Goal: Information Seeking & Learning: Learn about a topic

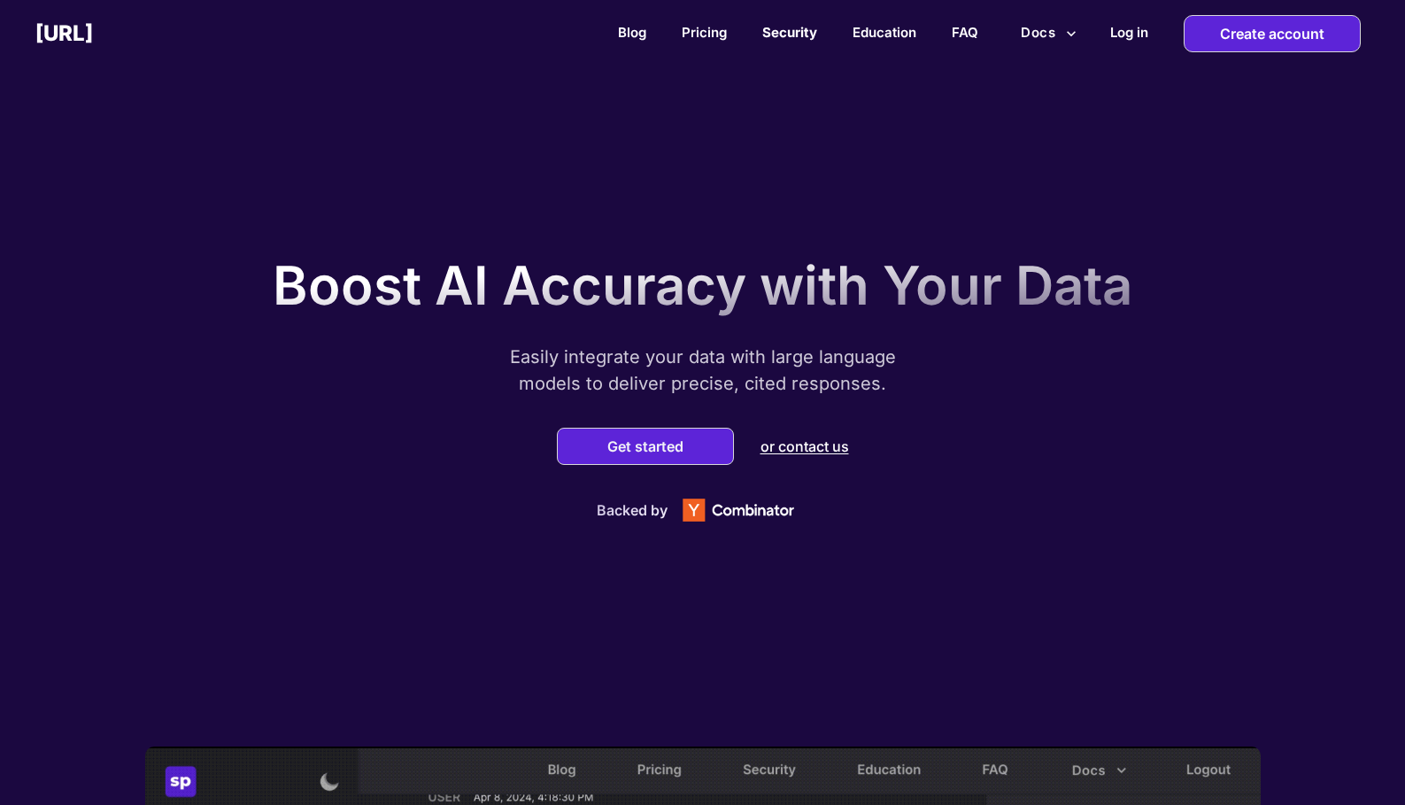
click at [768, 34] on link "Security" at bounding box center [789, 32] width 55 height 17
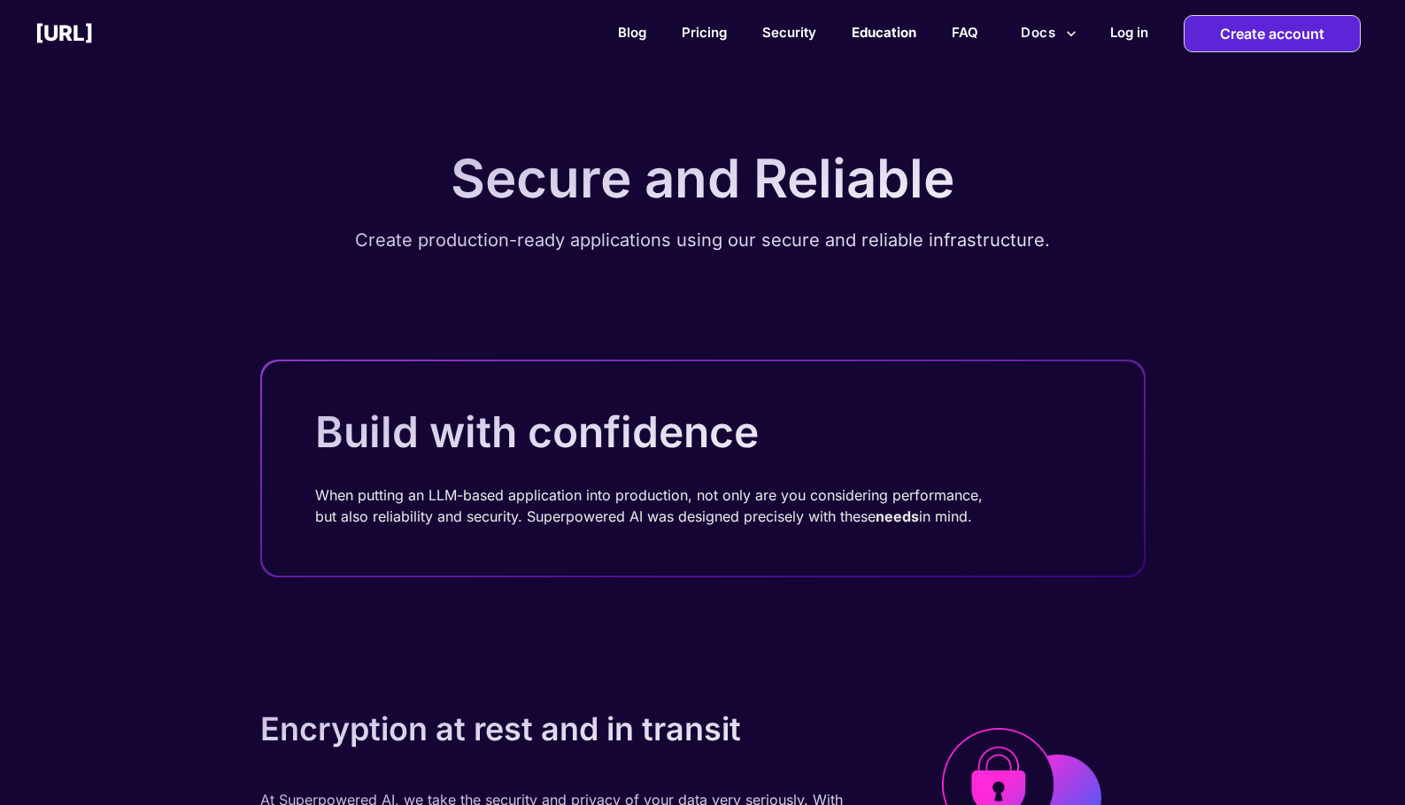
click at [891, 34] on link "Education" at bounding box center [884, 32] width 65 height 17
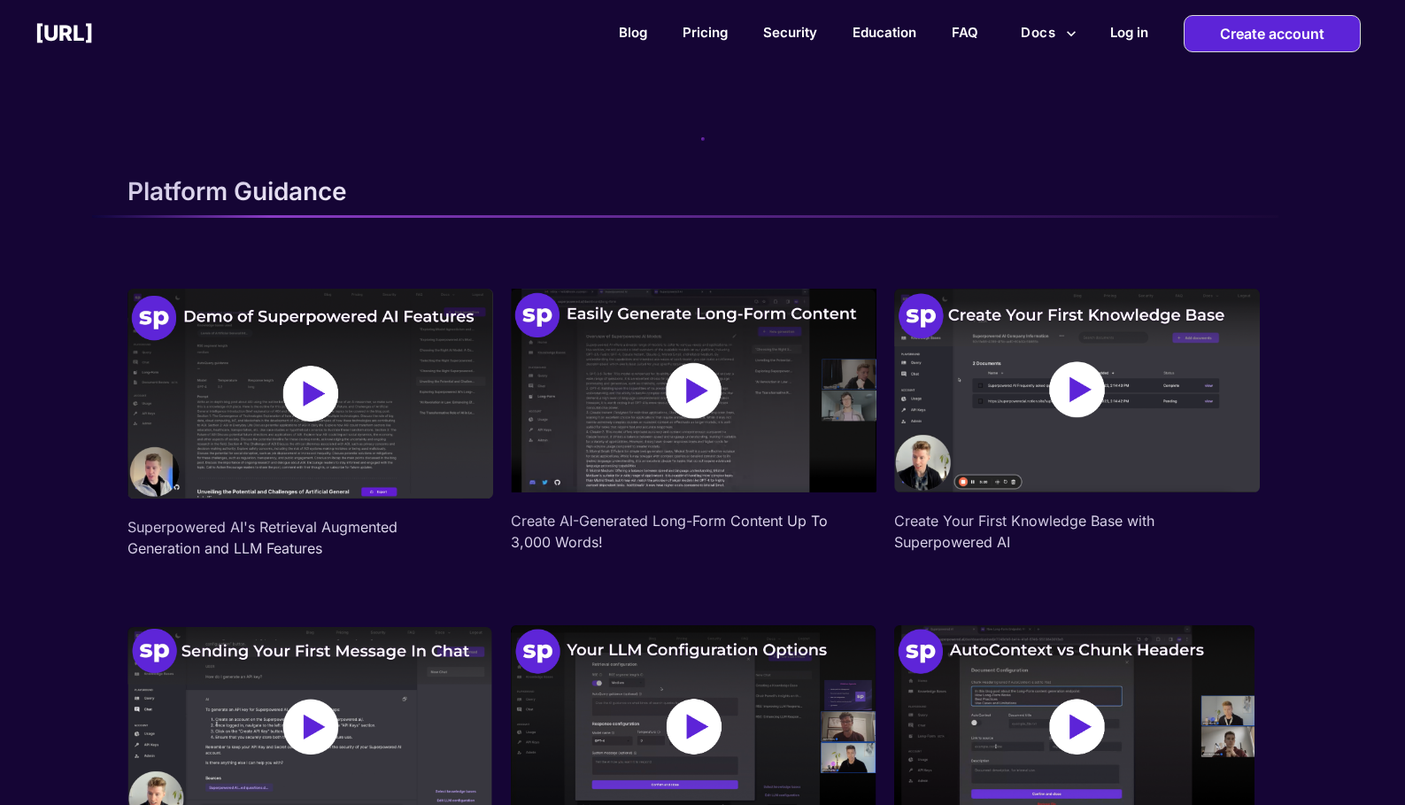
click at [1123, 455] on img at bounding box center [1077, 391] width 366 height 204
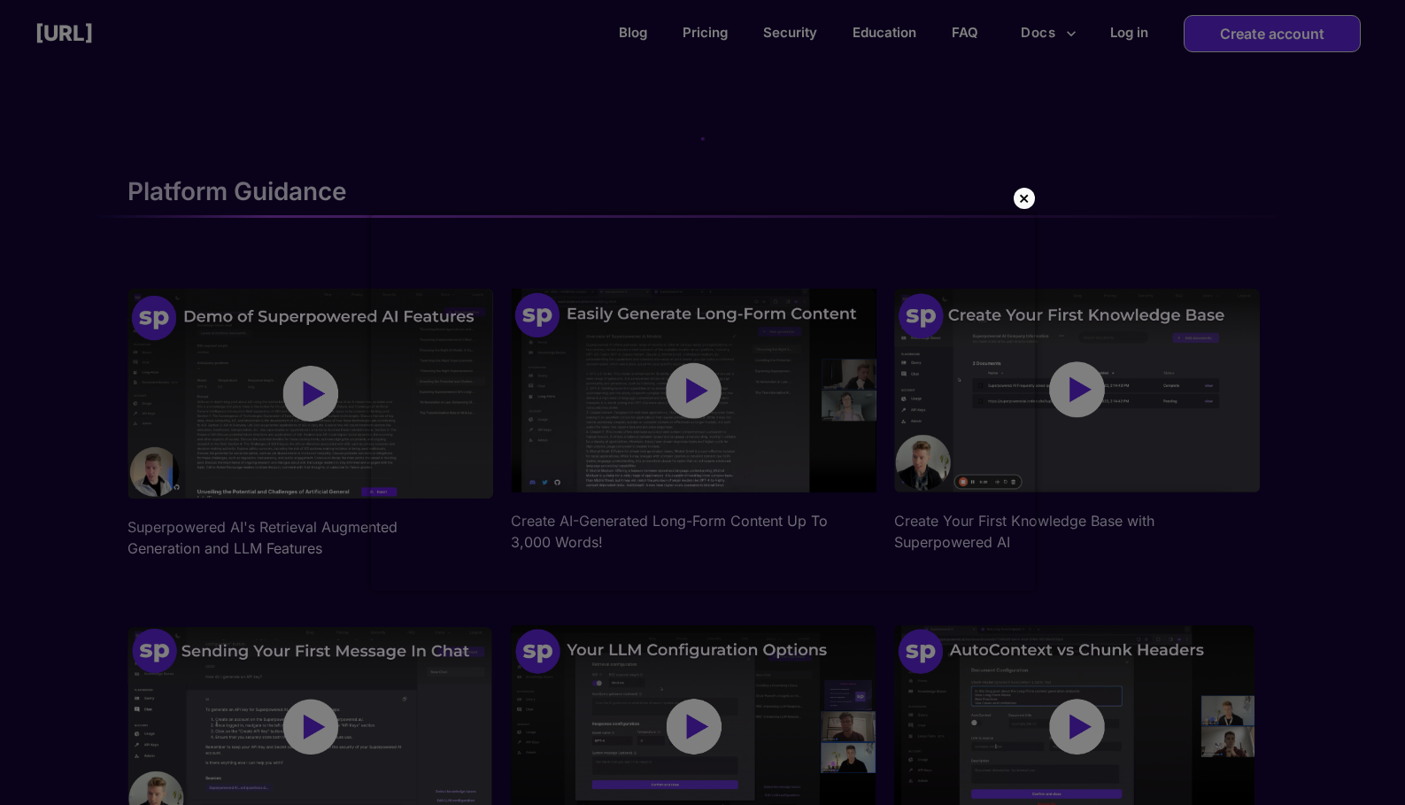
click at [1020, 199] on p "×" at bounding box center [1024, 198] width 12 height 18
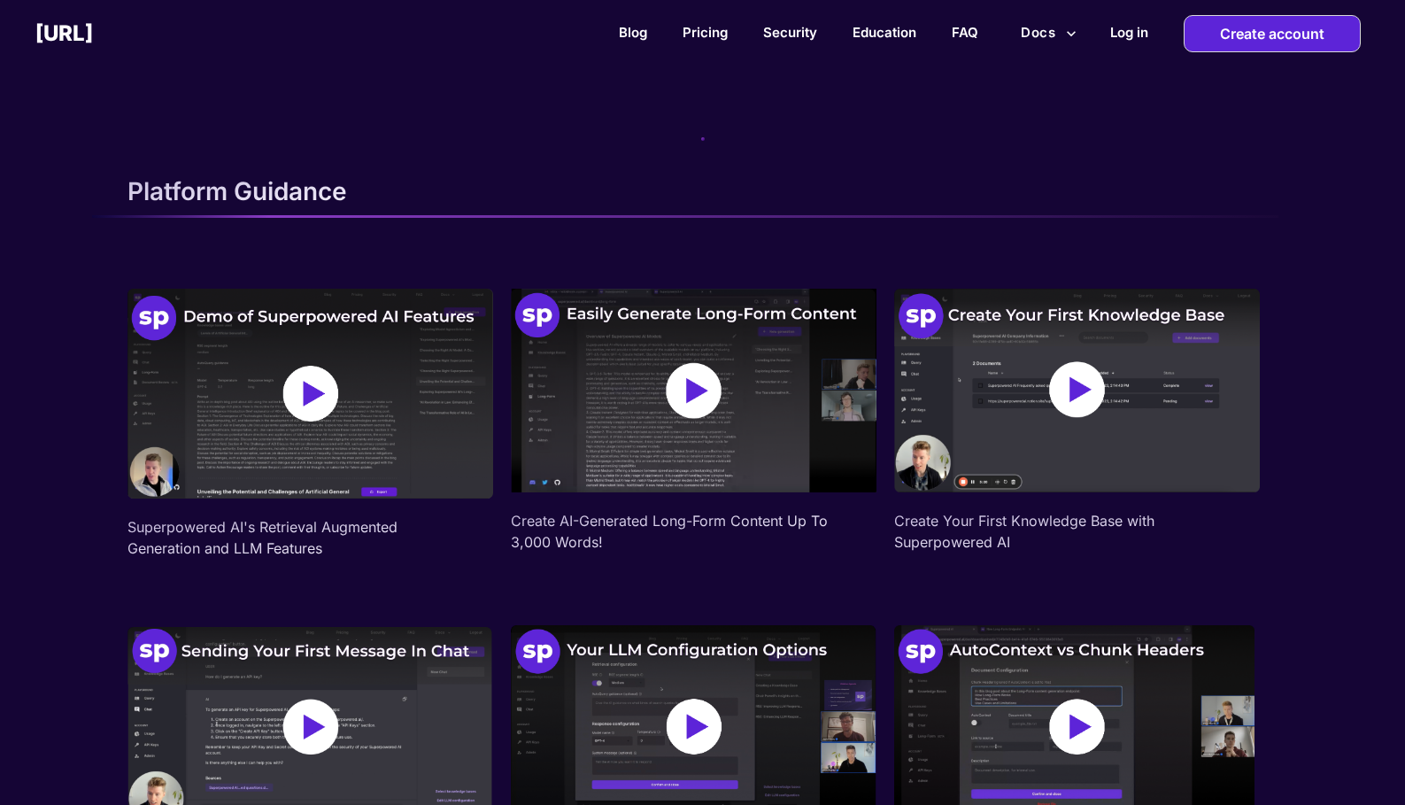
click at [766, 465] on img at bounding box center [694, 391] width 366 height 204
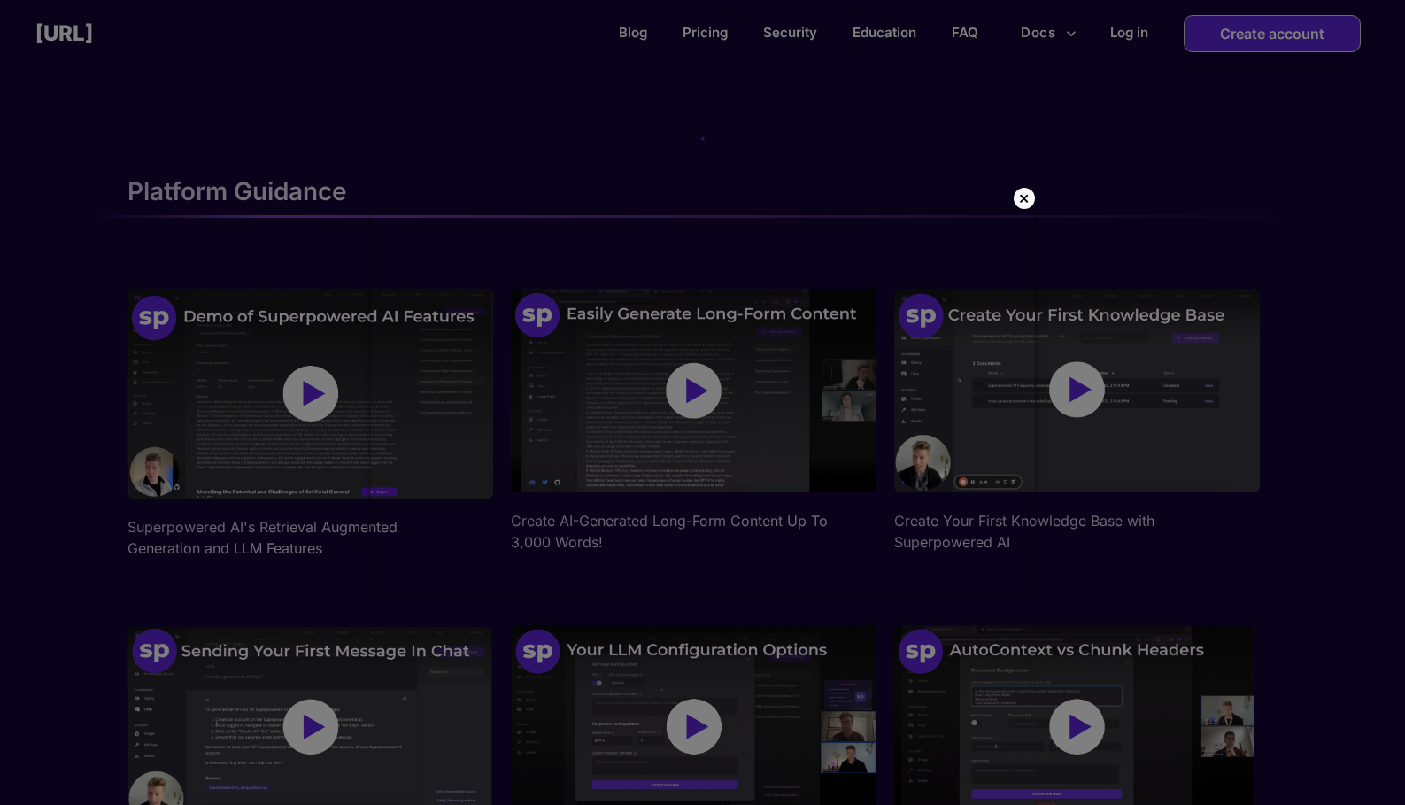
click at [1019, 197] on p "×" at bounding box center [1024, 198] width 12 height 18
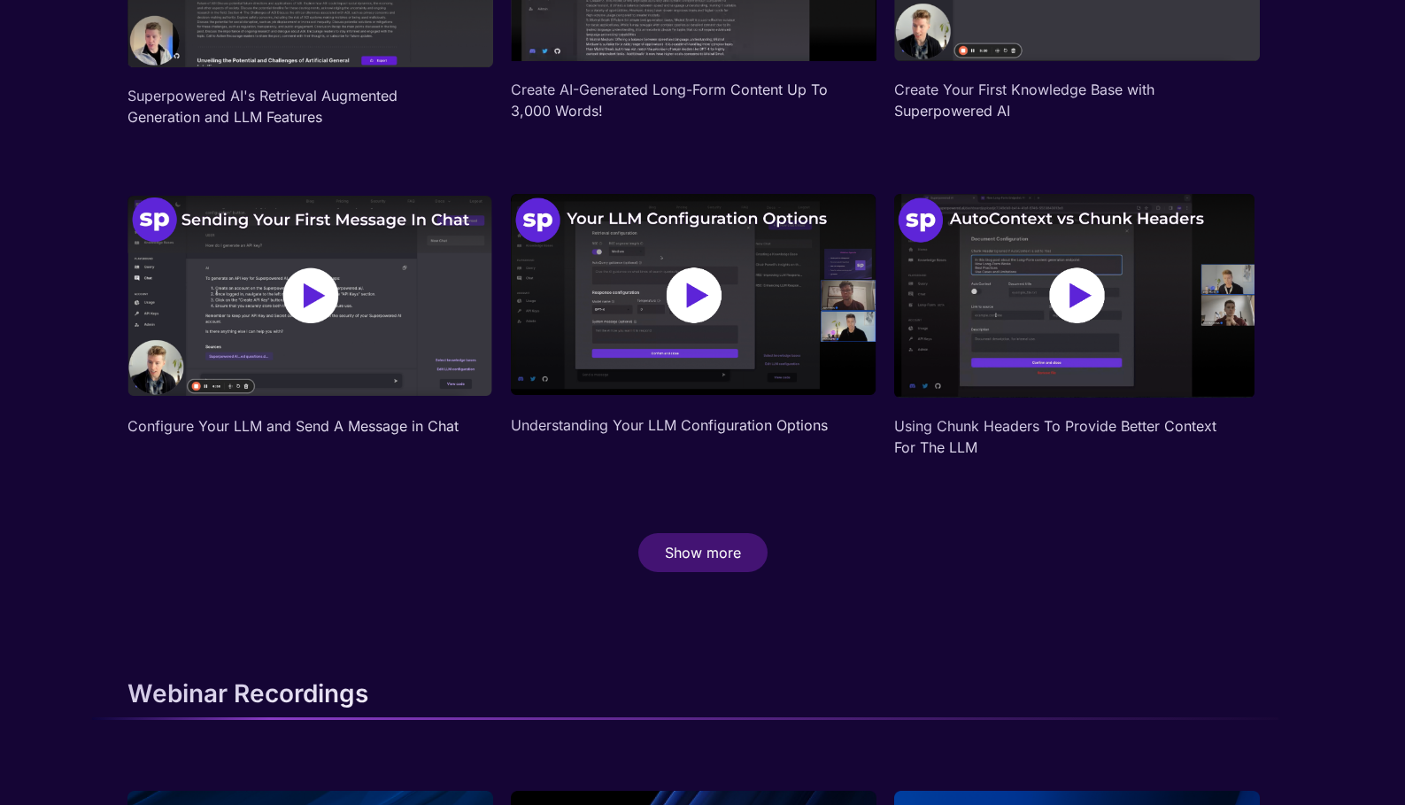
scroll to position [453, 0]
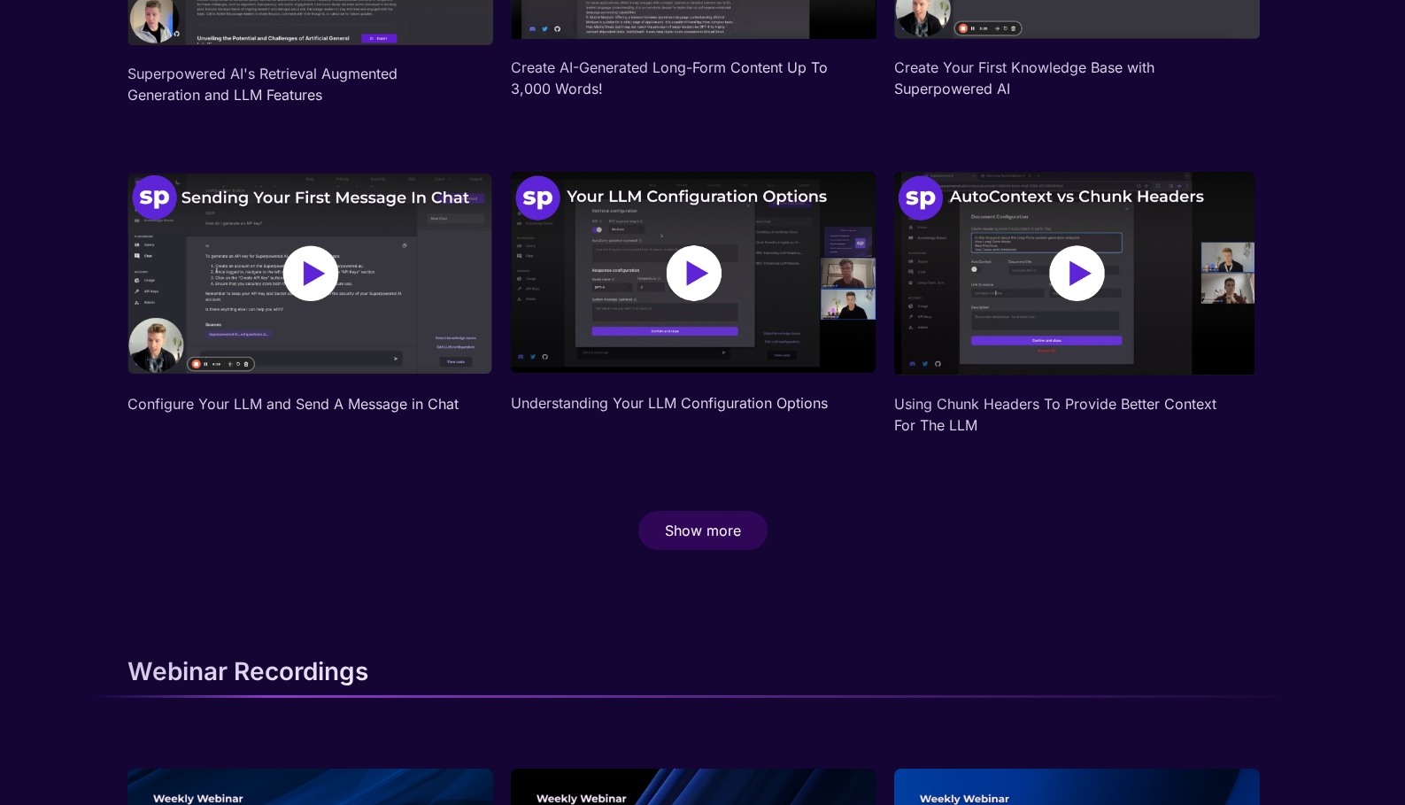
click at [704, 531] on p "Show more" at bounding box center [703, 530] width 76 height 18
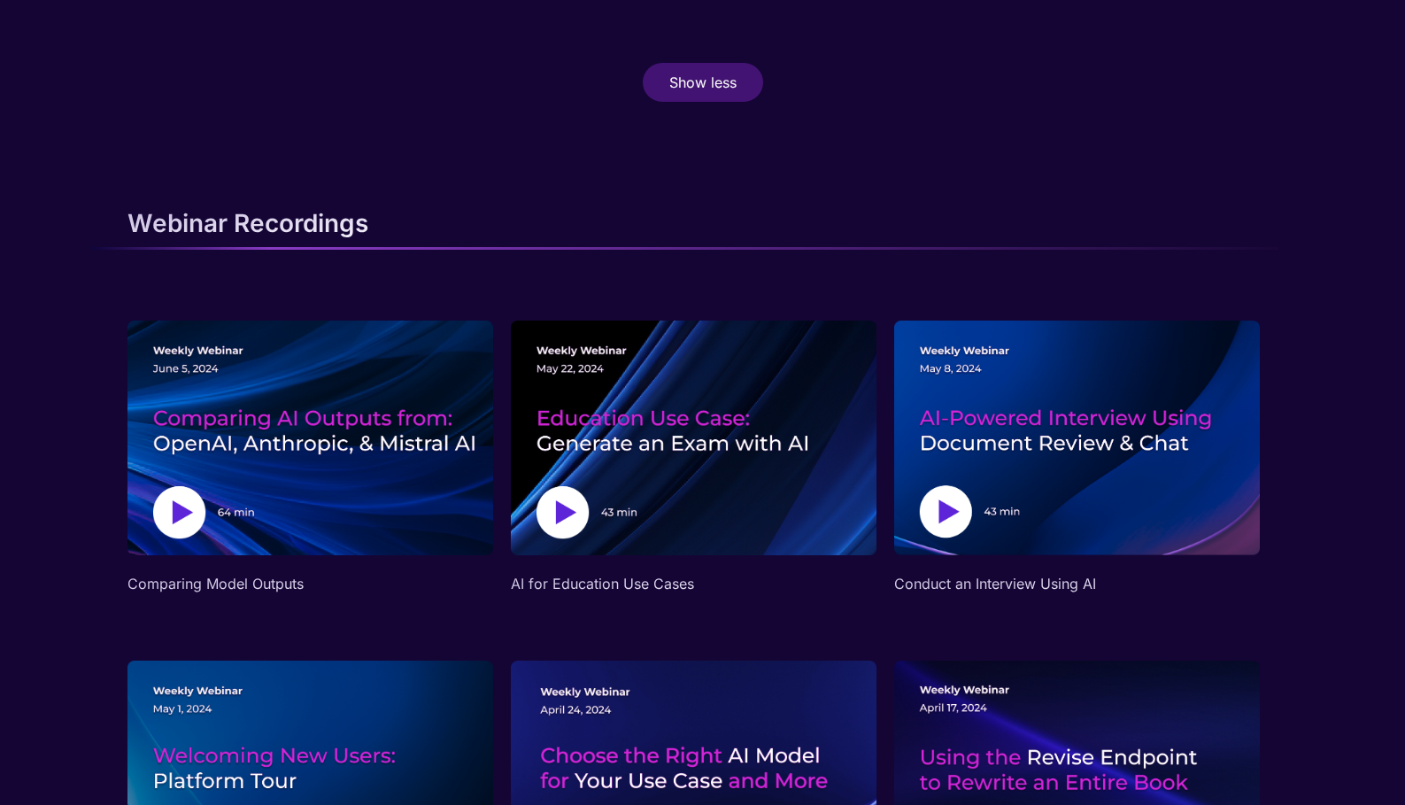
scroll to position [1248, 0]
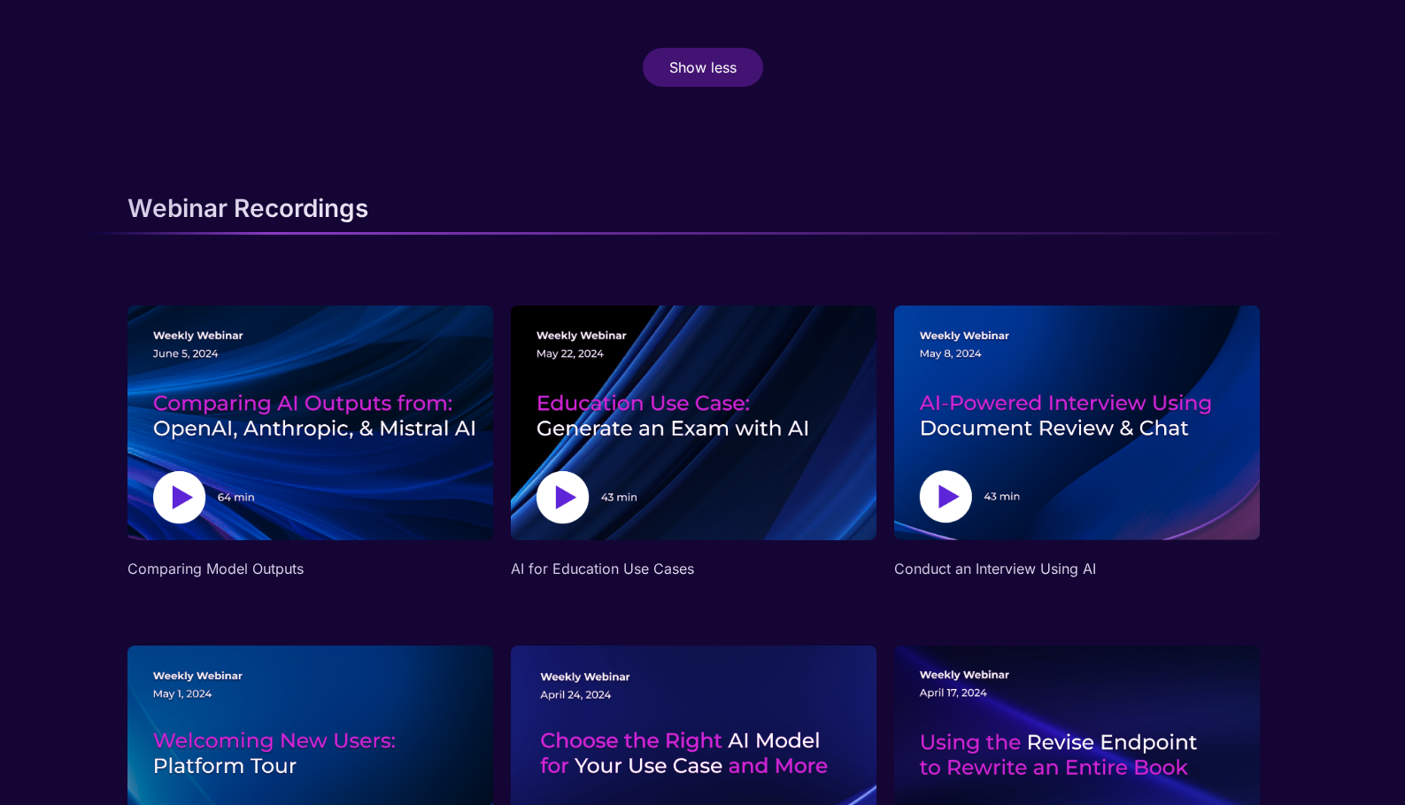
click at [1208, 499] on img at bounding box center [1077, 422] width 366 height 235
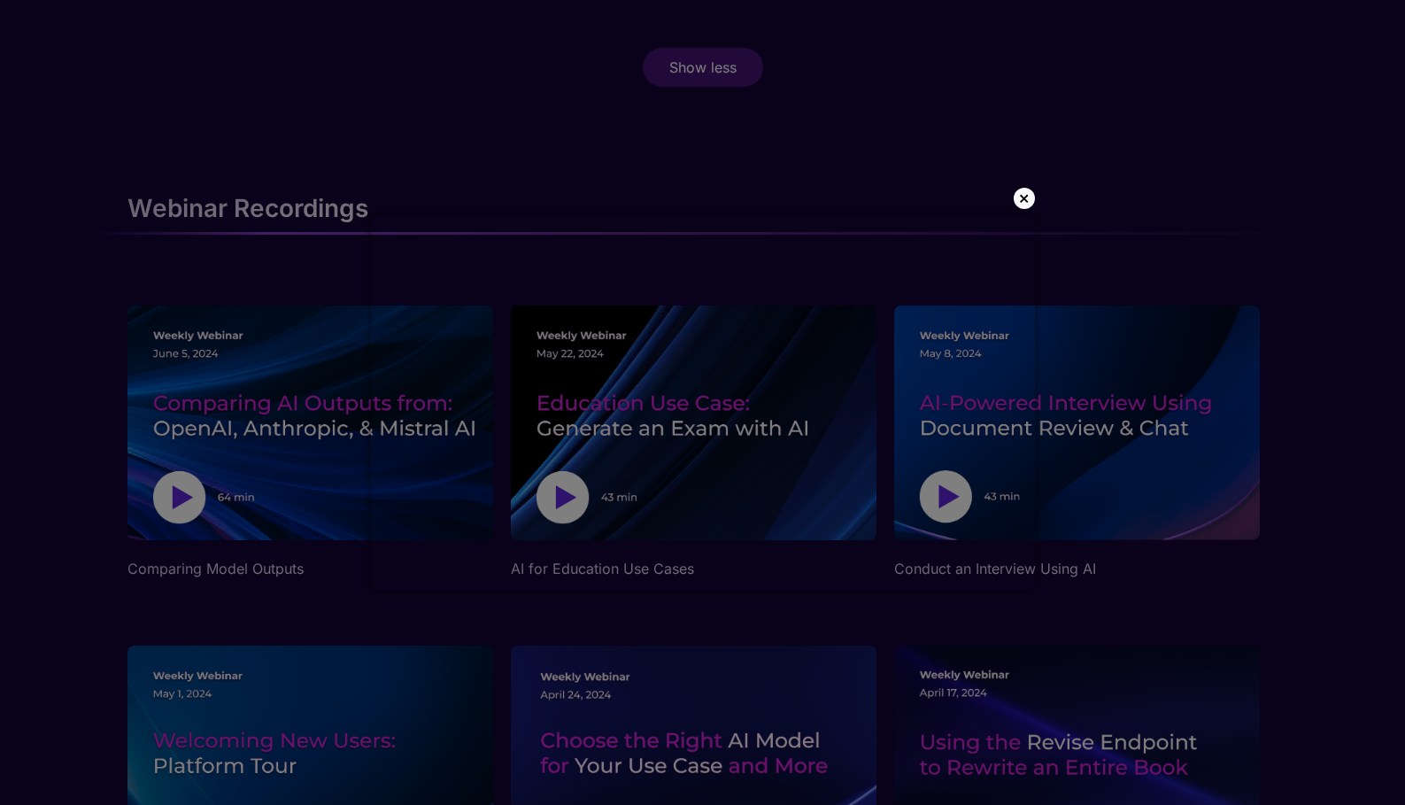
click at [1027, 197] on p "×" at bounding box center [1024, 198] width 12 height 18
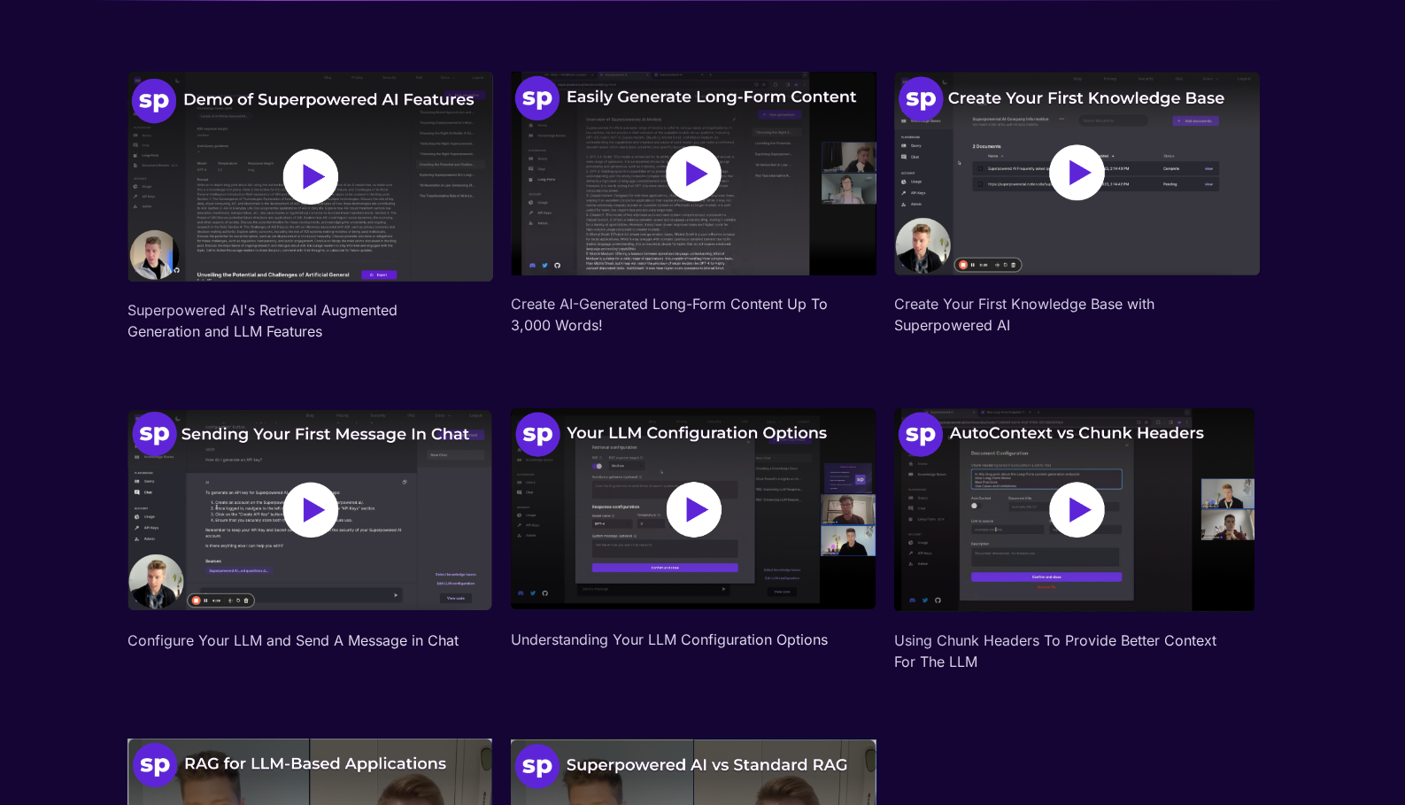
scroll to position [0, 0]
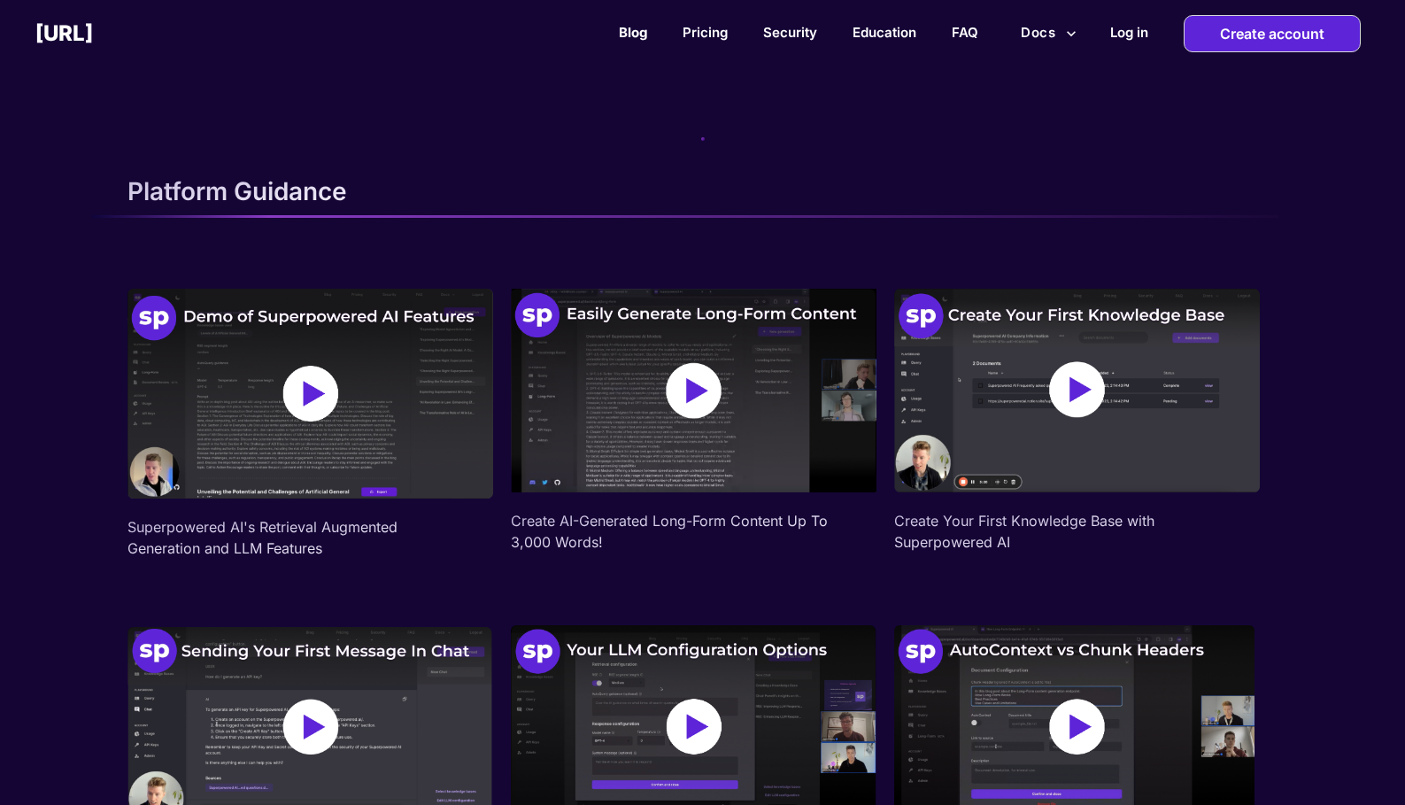
click at [636, 34] on link "Blog" at bounding box center [633, 32] width 28 height 17
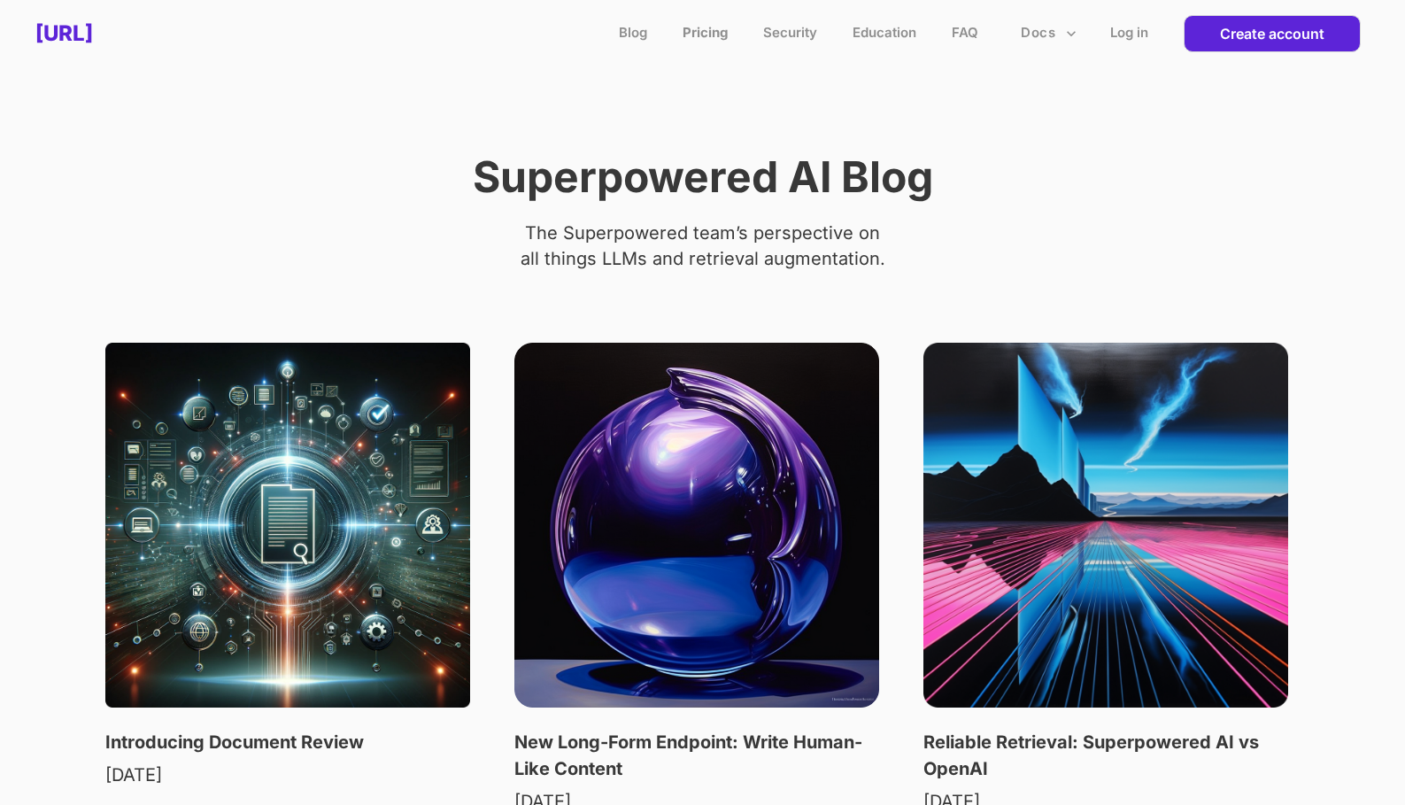
click at [717, 35] on link "Pricing" at bounding box center [705, 32] width 45 height 17
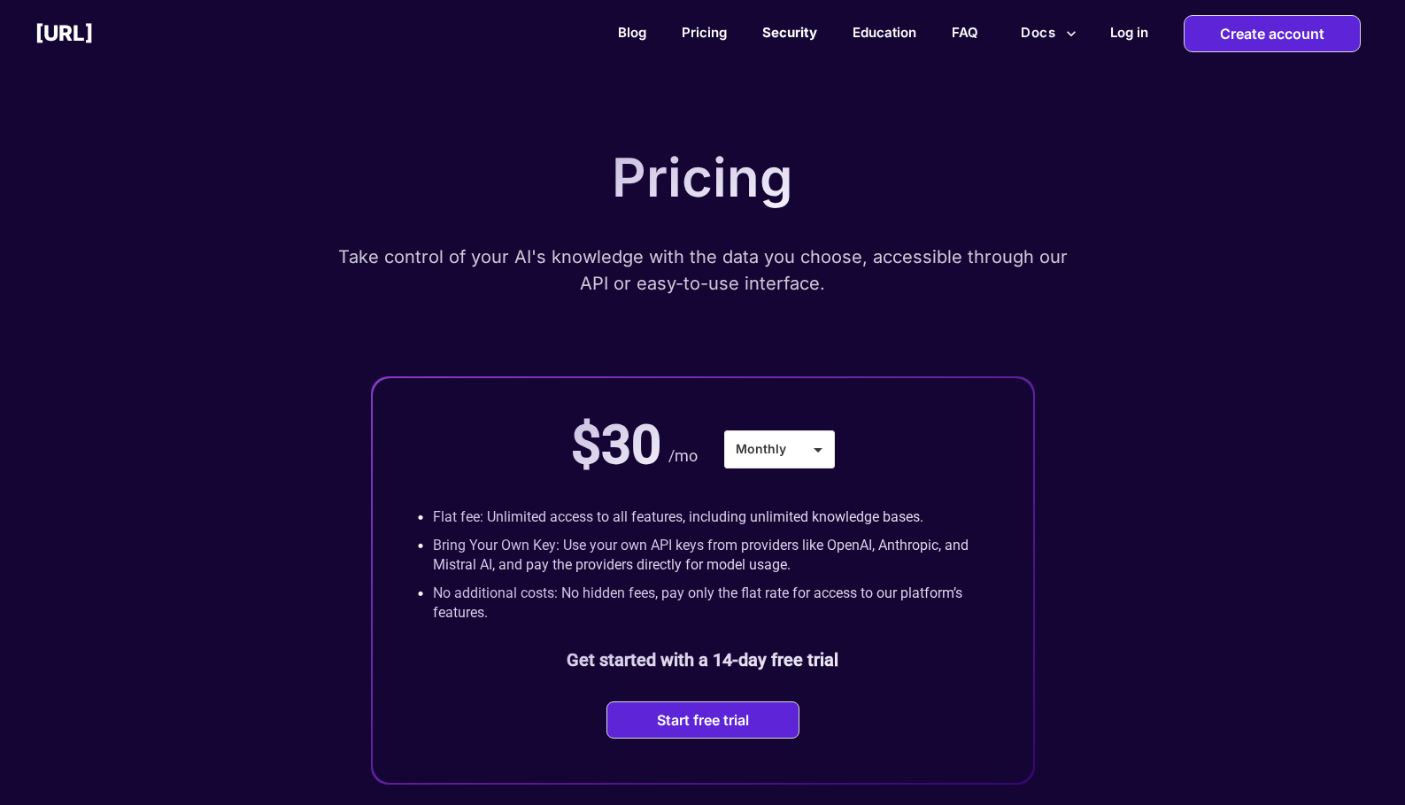
click at [805, 33] on link "Security" at bounding box center [789, 32] width 55 height 17
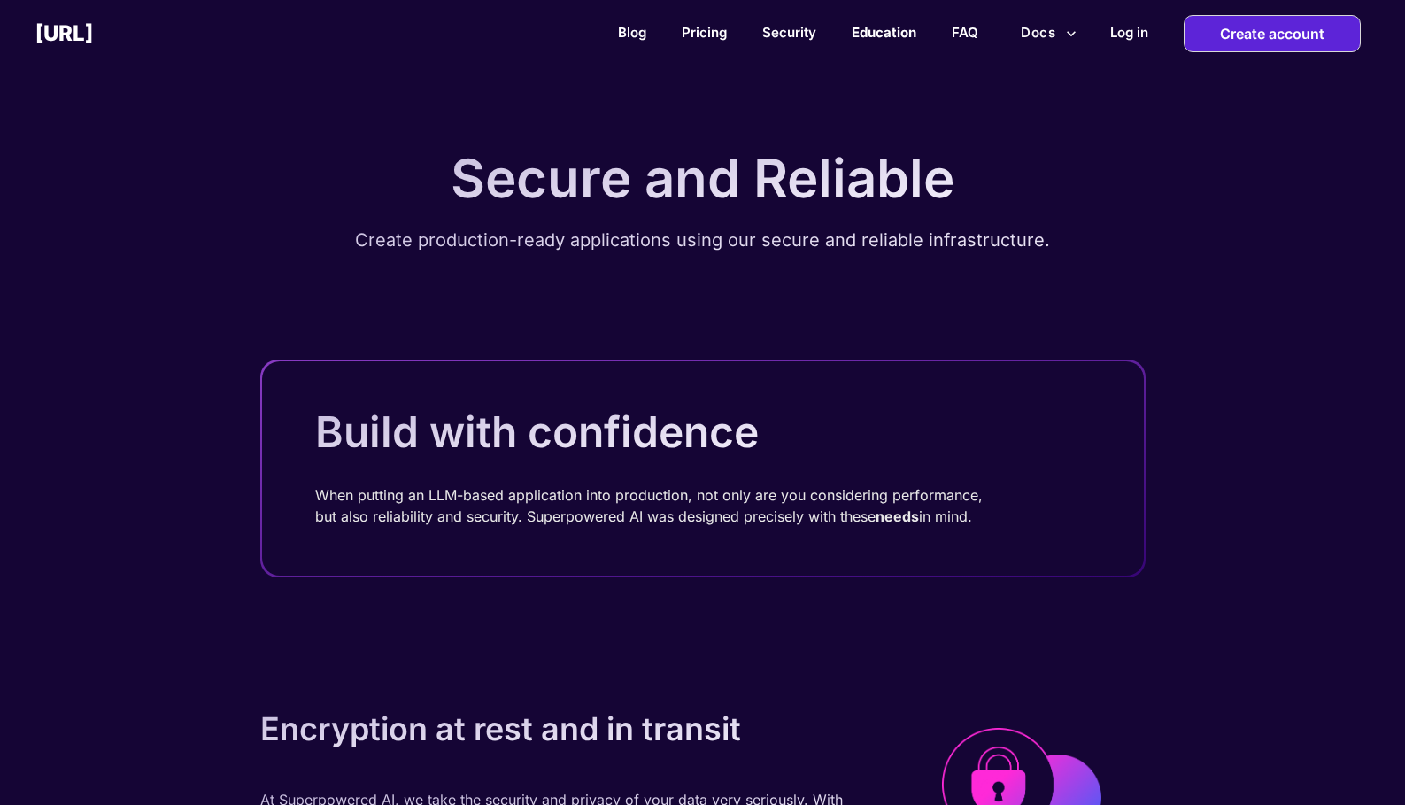
click at [882, 34] on link "Education" at bounding box center [884, 32] width 65 height 17
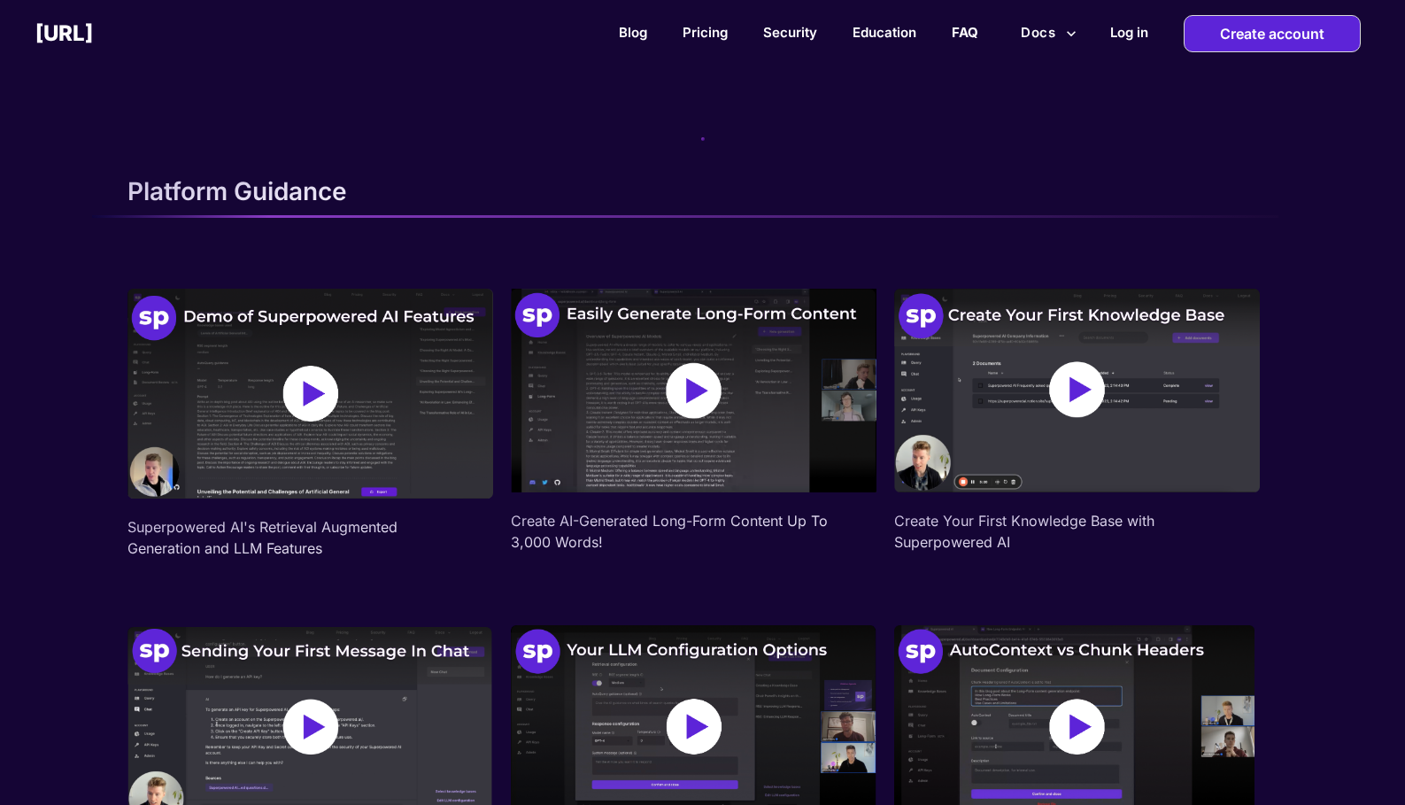
click at [971, 37] on link "FAQ" at bounding box center [965, 32] width 27 height 17
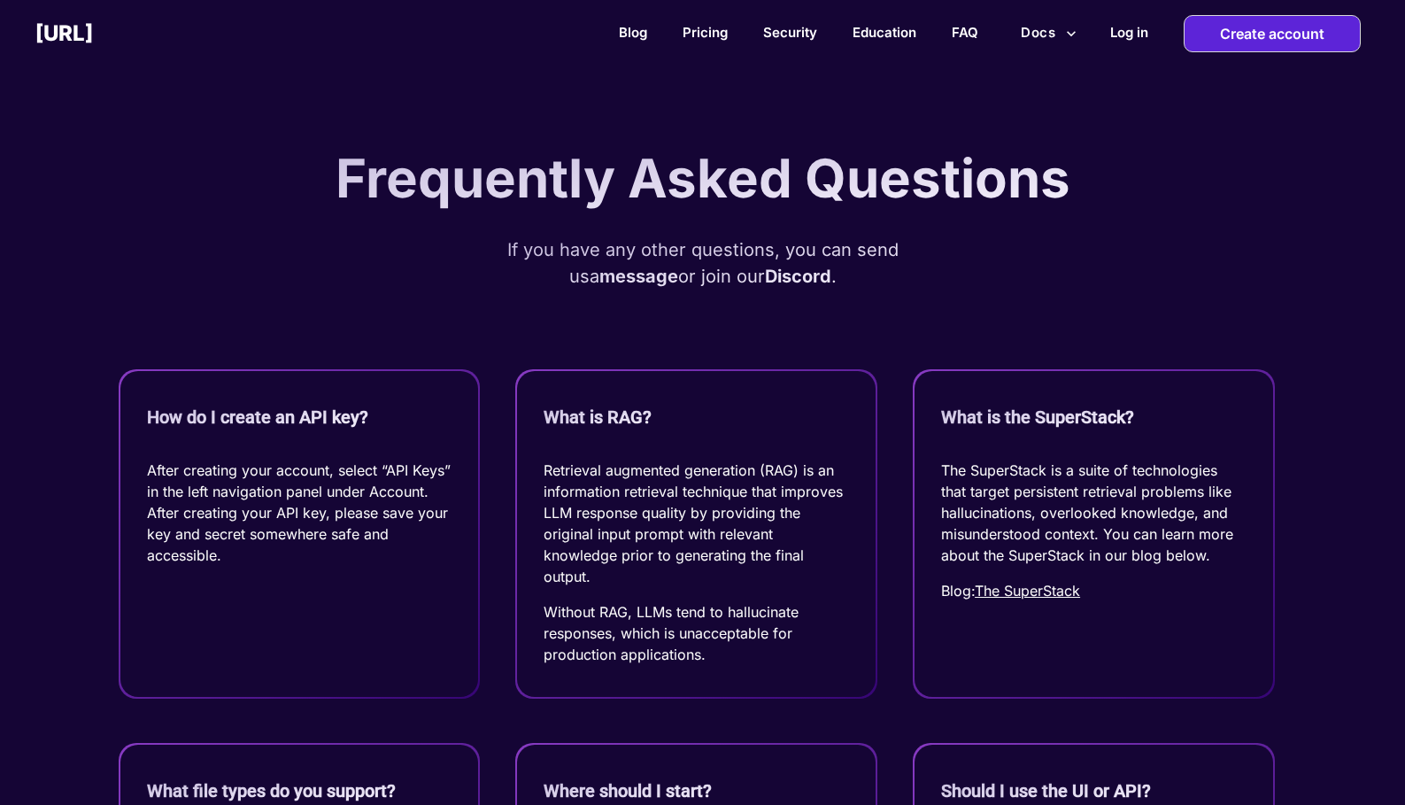
click at [1038, 37] on button "Docs" at bounding box center [1049, 33] width 70 height 34
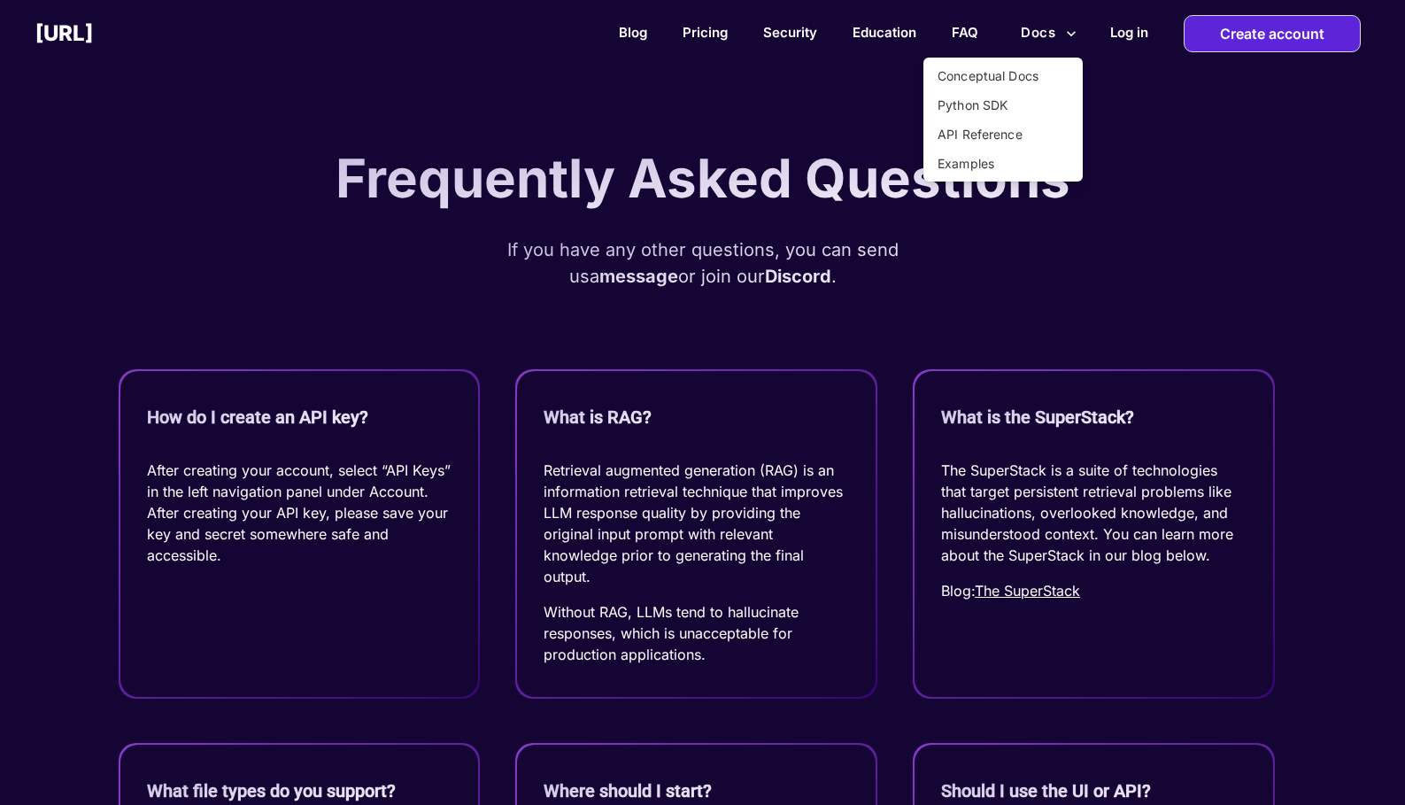
click at [1117, 34] on div at bounding box center [702, 402] width 1405 height 805
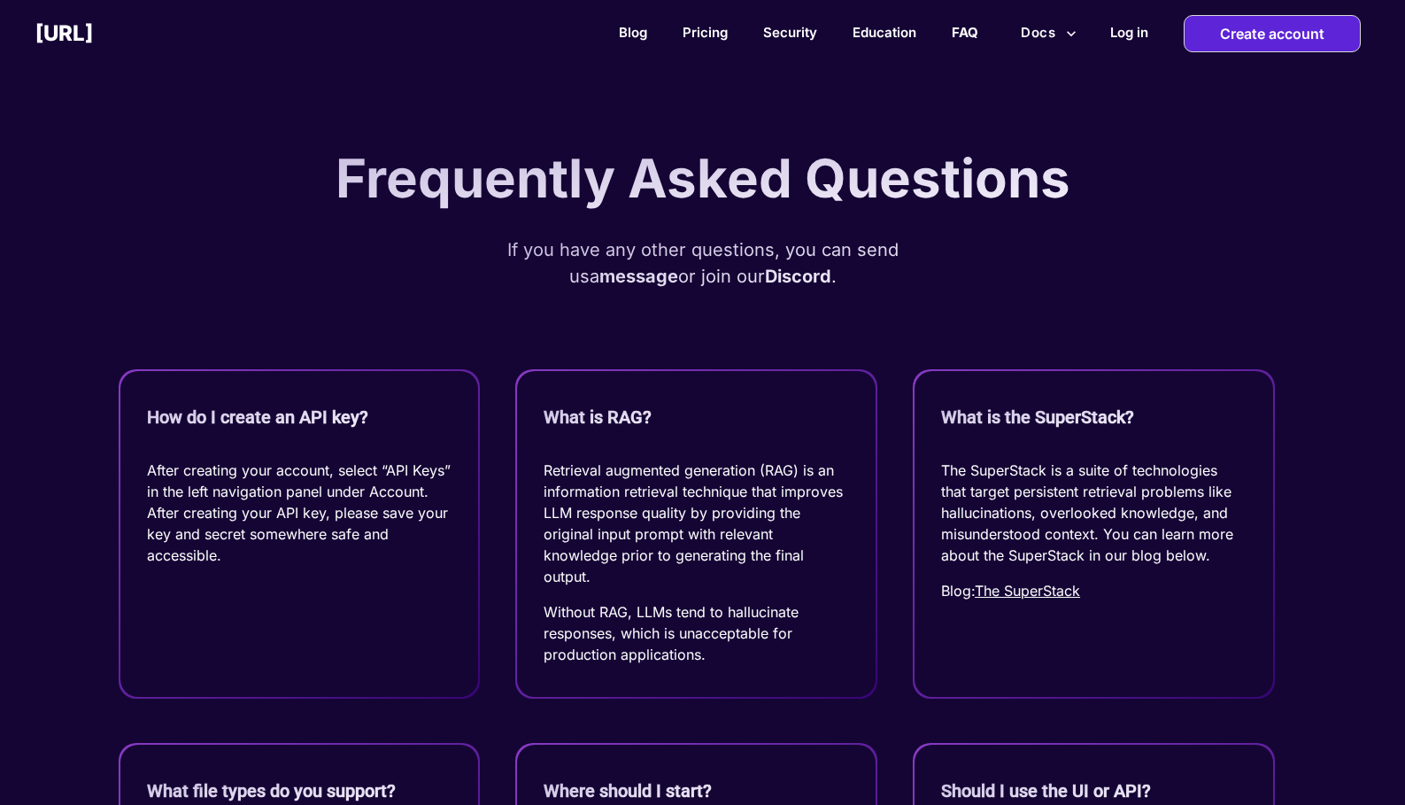
click at [966, 32] on link "FAQ" at bounding box center [965, 32] width 27 height 17
click at [890, 34] on link "Education" at bounding box center [884, 32] width 65 height 17
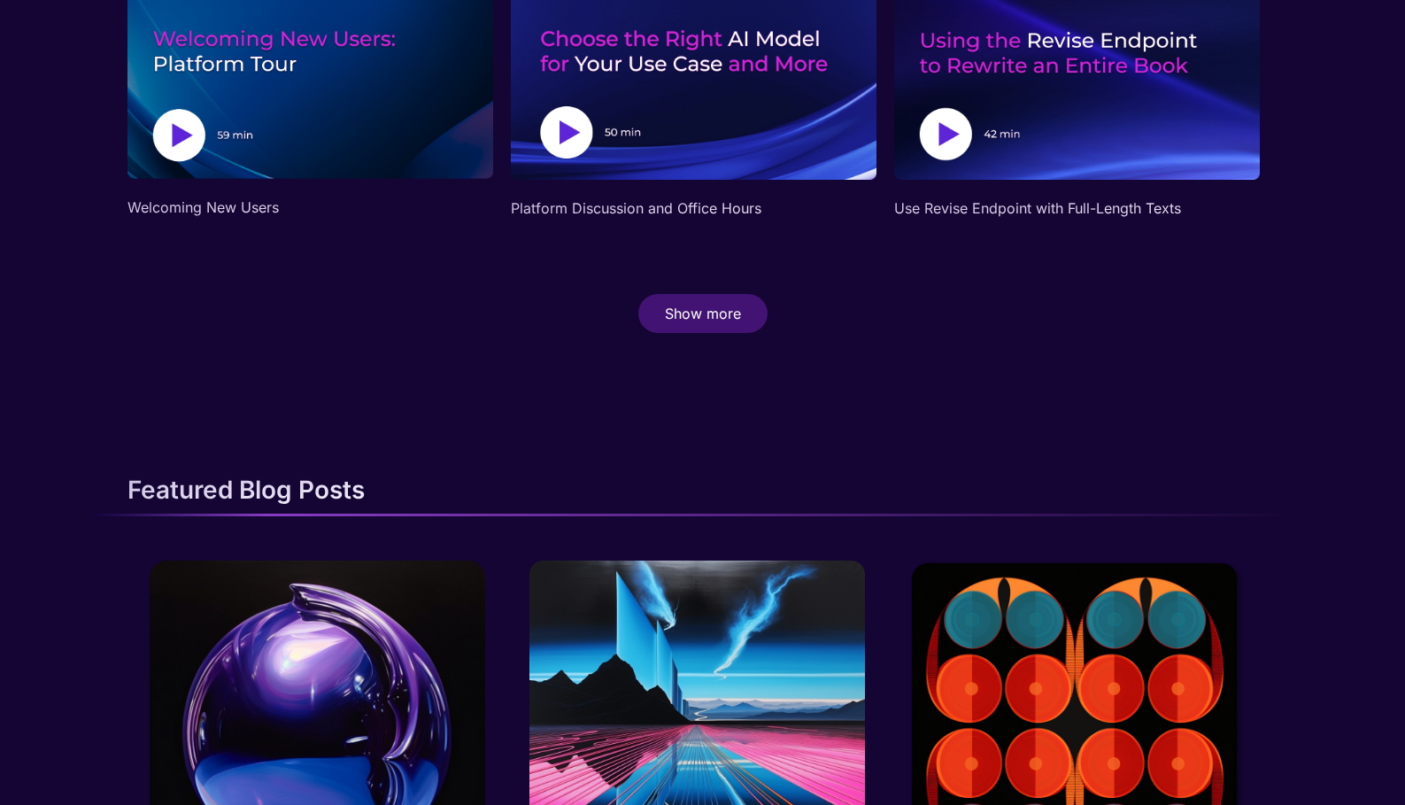
scroll to position [1650, 0]
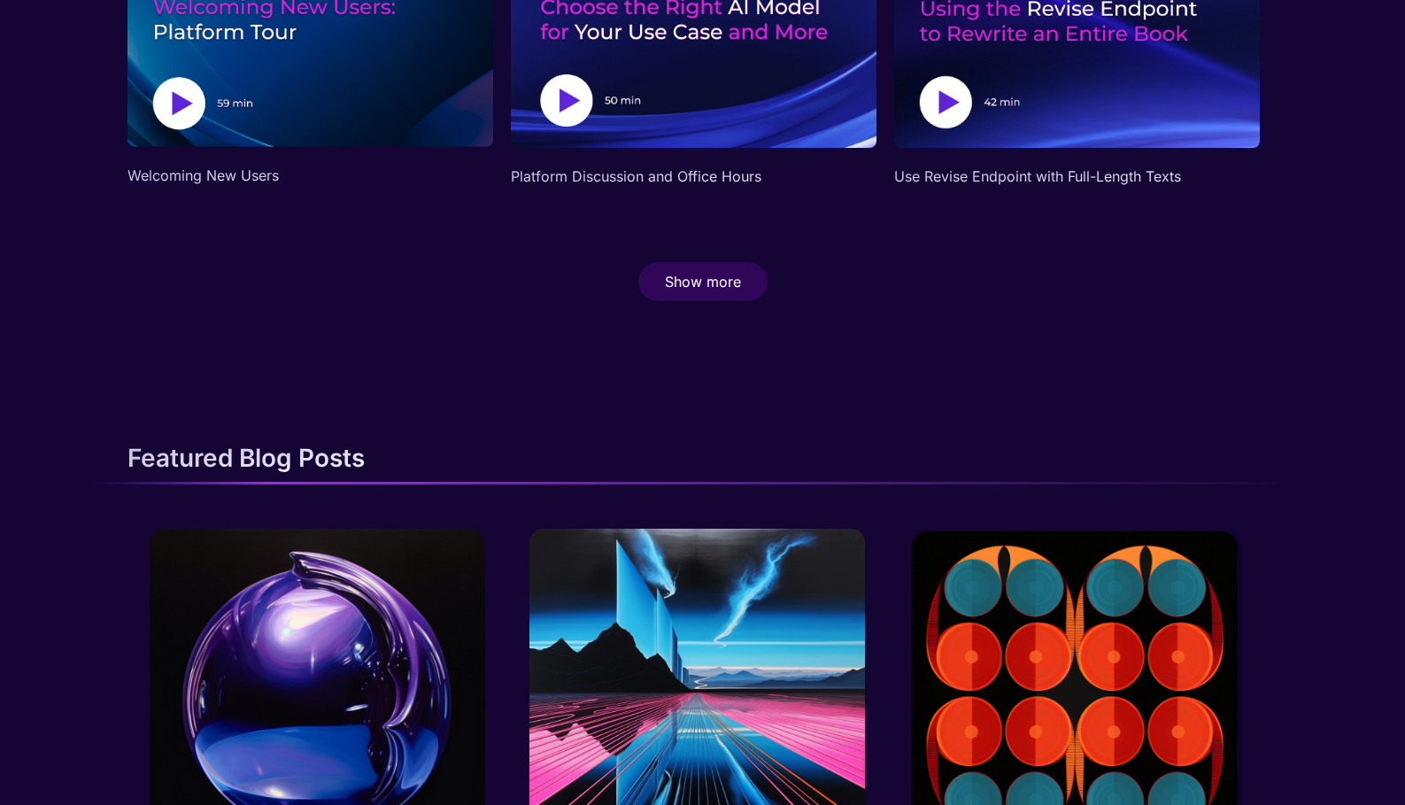
click at [705, 276] on p "Show more" at bounding box center [703, 282] width 76 height 18
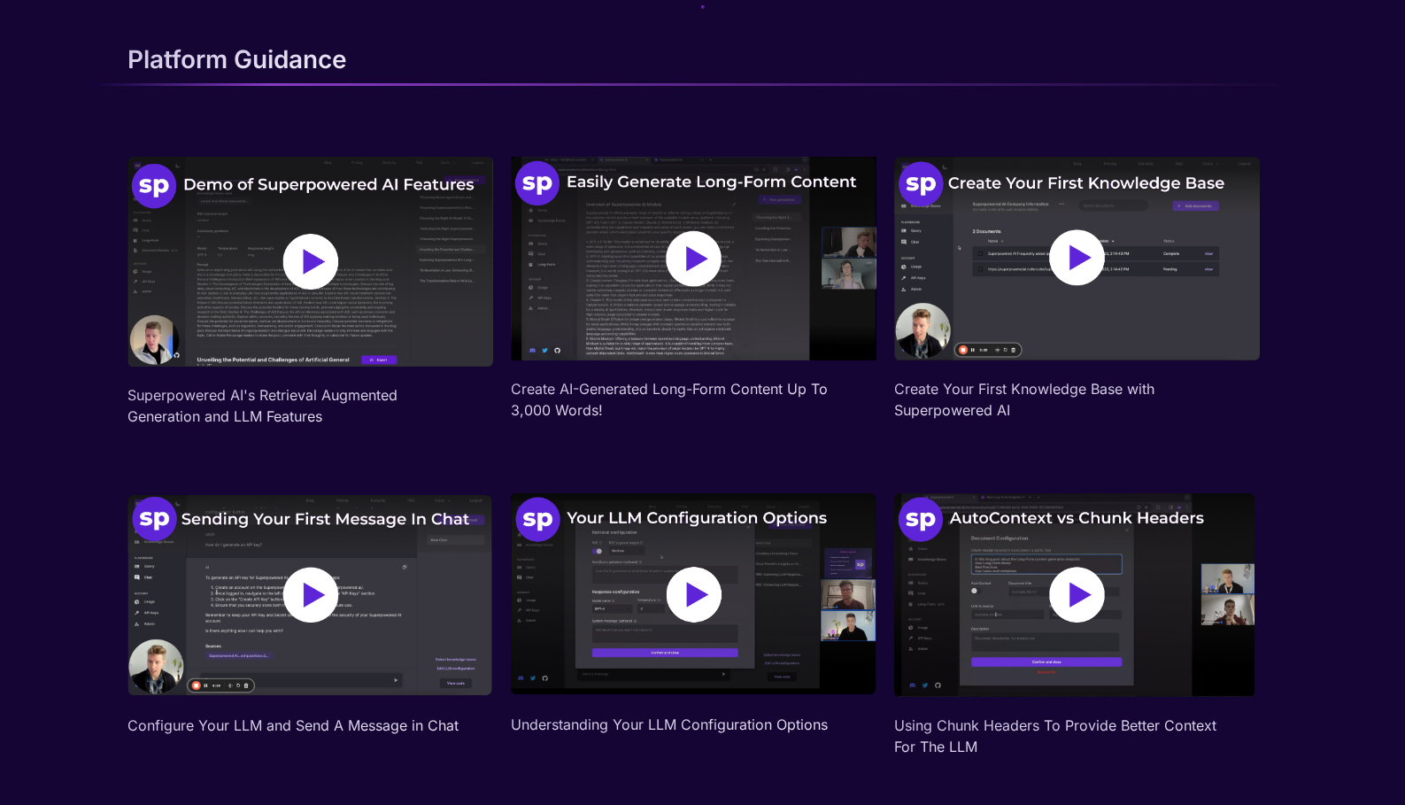
scroll to position [0, 0]
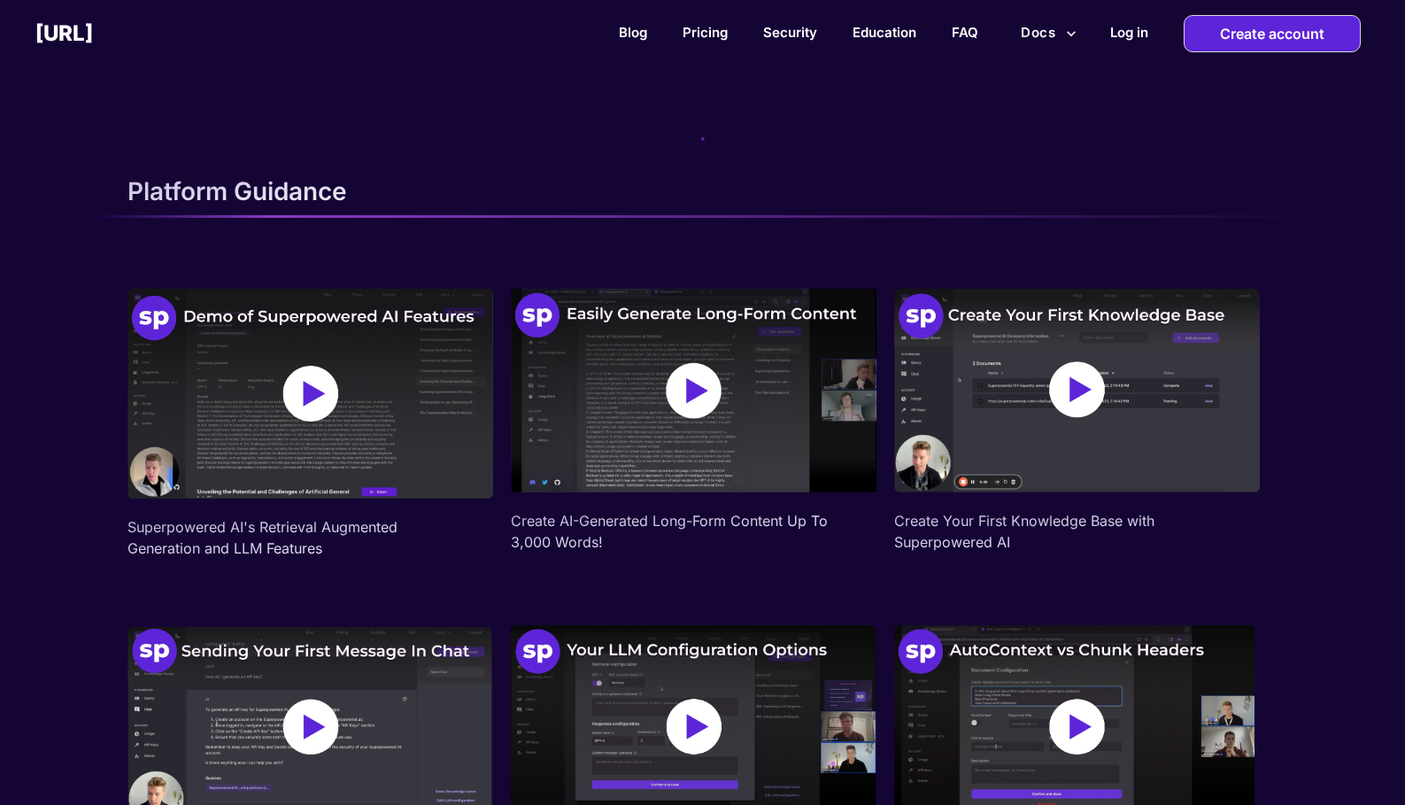
click at [1044, 35] on button "Docs" at bounding box center [1049, 33] width 70 height 34
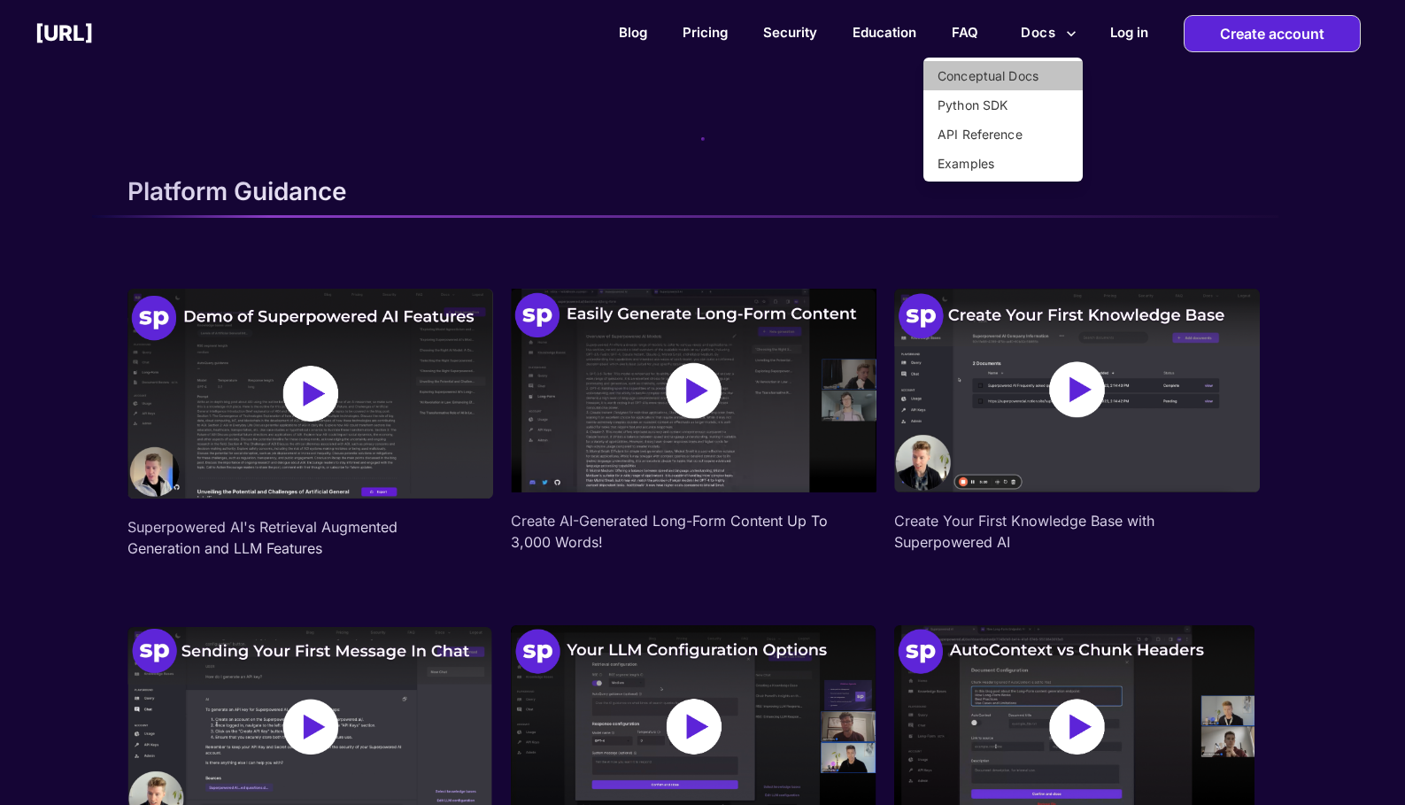
click at [982, 78] on li "Conceptual Docs" at bounding box center [1002, 75] width 159 height 29
click at [978, 133] on li "API Reference" at bounding box center [1002, 134] width 159 height 29
click at [788, 97] on div at bounding box center [702, 402] width 1405 height 805
